Goal: Navigation & Orientation: Understand site structure

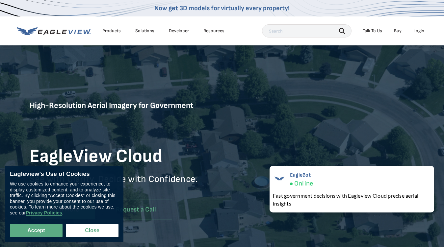
click at [112, 31] on div "Products" at bounding box center [111, 31] width 18 height 6
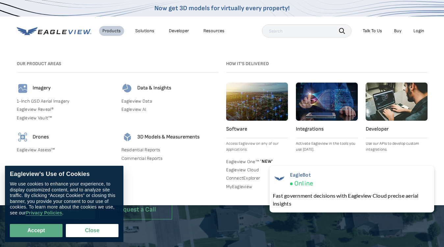
click at [144, 31] on div "Solutions" at bounding box center [144, 31] width 19 height 6
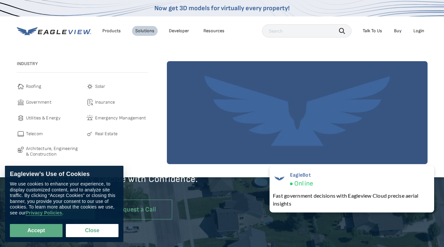
click at [214, 31] on div "Resources" at bounding box center [213, 31] width 21 height 6
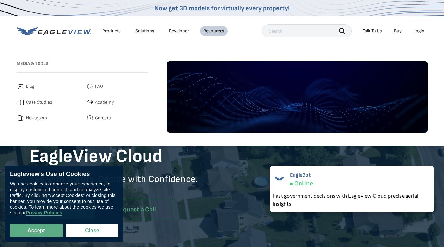
click at [342, 31] on icon "button" at bounding box center [342, 31] width 6 height 6
click at [372, 31] on div "Talk To Us" at bounding box center [372, 31] width 19 height 6
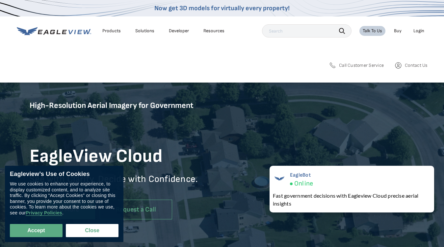
click at [419, 31] on div "Login" at bounding box center [418, 31] width 11 height 6
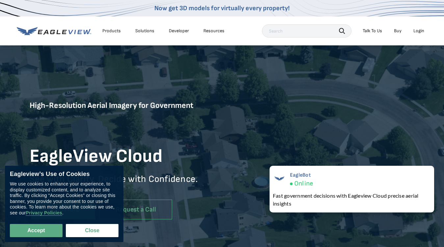
click at [36, 231] on button "Accept" at bounding box center [36, 230] width 53 height 13
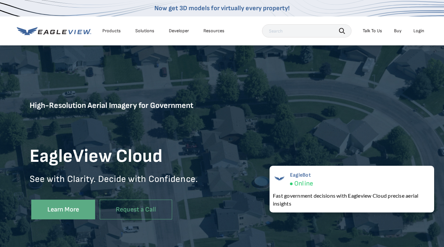
click at [92, 231] on button "Close" at bounding box center [91, 229] width 50 height 13
checkbox input "false"
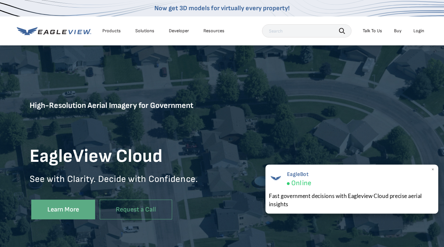
click at [352, 189] on div "EagleBot Online Fast government decisions with Eagleview Cloud precise aerial i…" at bounding box center [352, 189] width 173 height 49
